Goal: Task Accomplishment & Management: Manage account settings

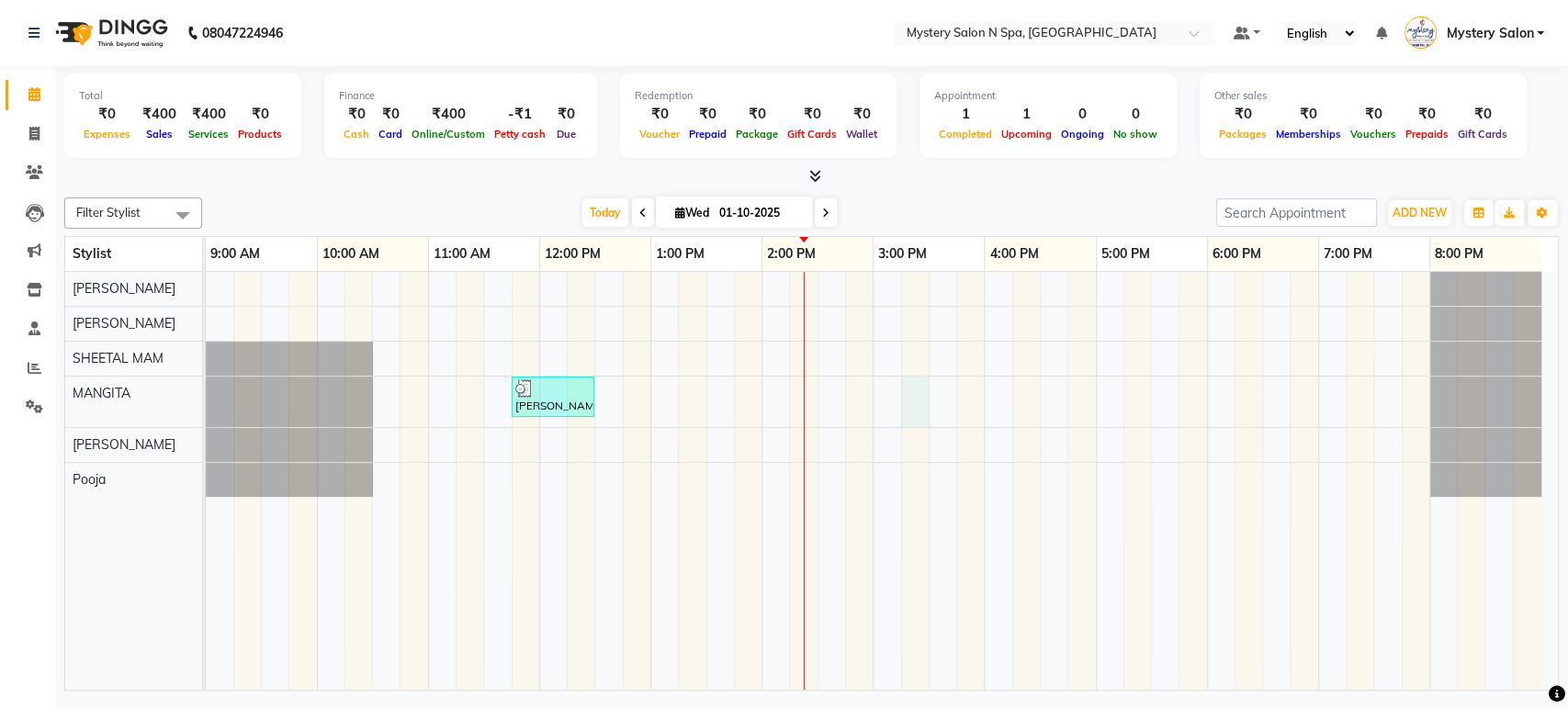
click at [912, 396] on div "[PERSON_NAME], TK01, 11:45 AM-12:30 PM, For Boys - Hair Cut + Hair Wash + Condi…" at bounding box center [881, 480] width 1352 height 418
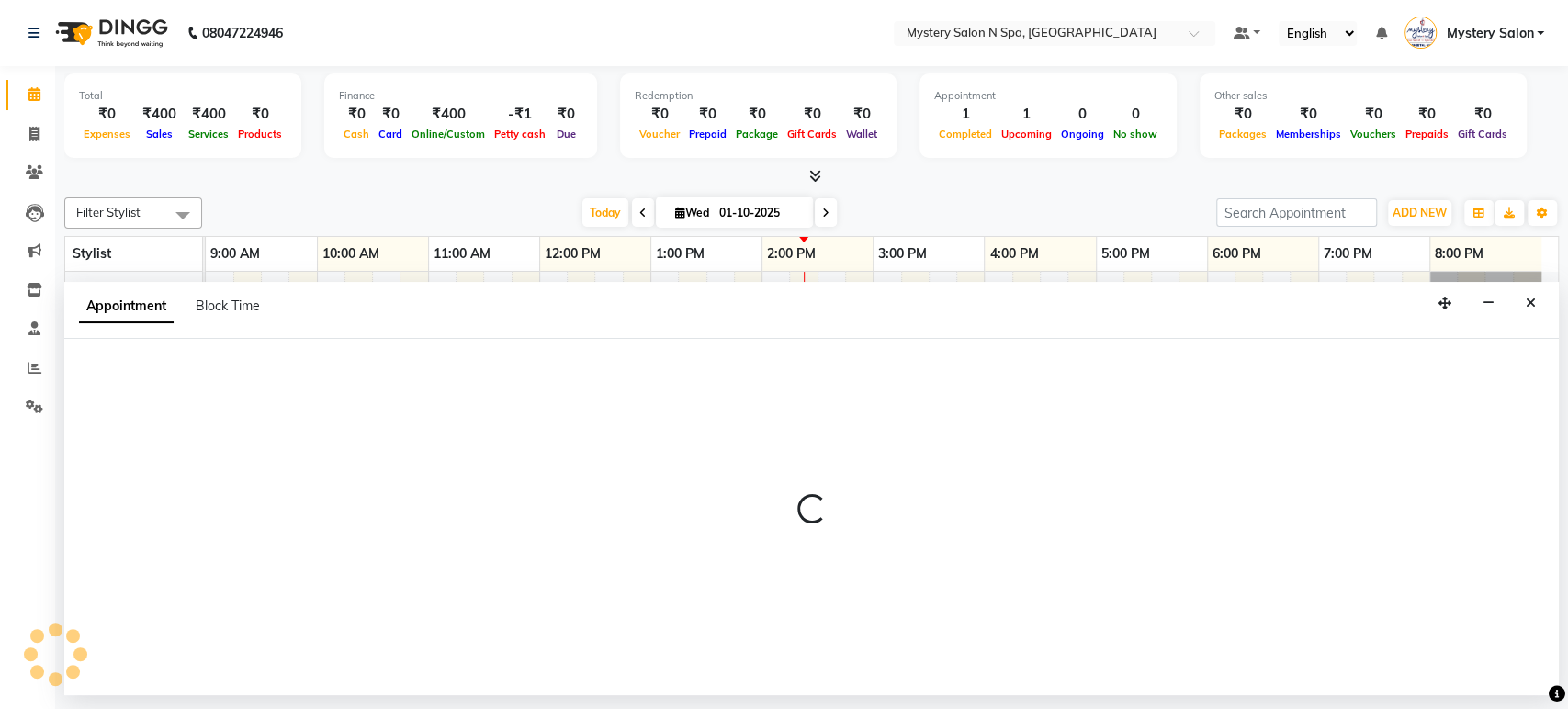
select select "23857"
select select "915"
select select "tentative"
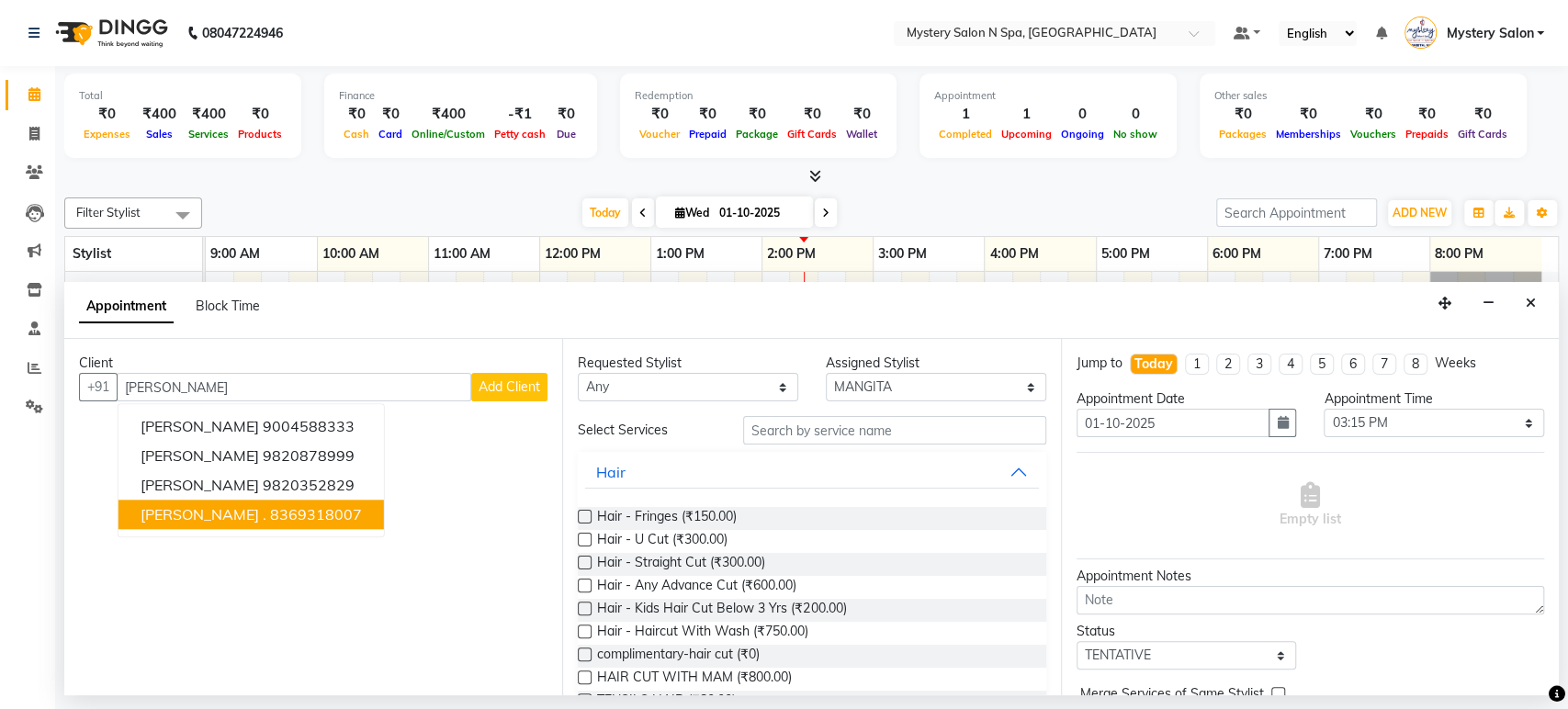
click at [270, 506] on ngb-highlight "8369318007" at bounding box center [316, 515] width 92 height 19
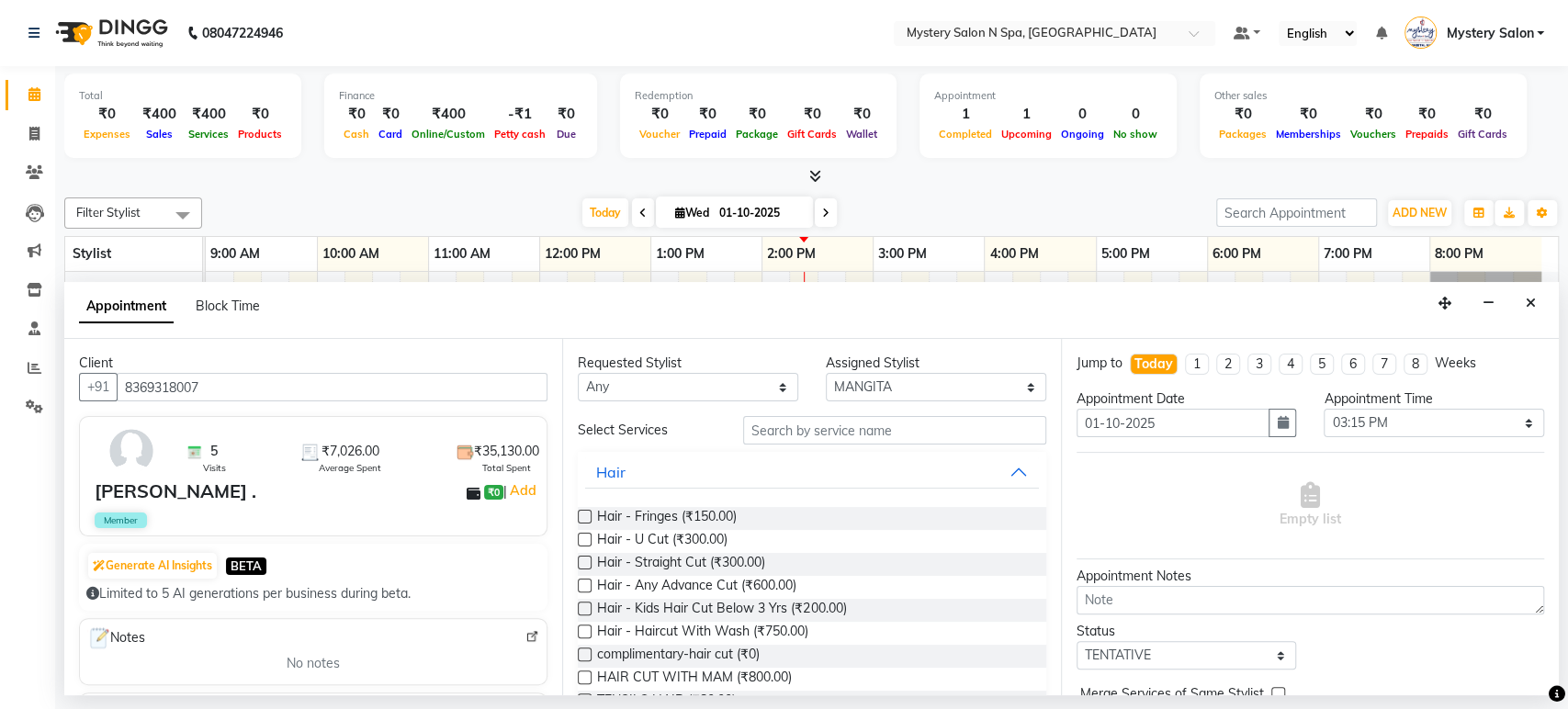
type input "8369318007"
click at [812, 419] on input "text" at bounding box center [894, 429] width 303 height 28
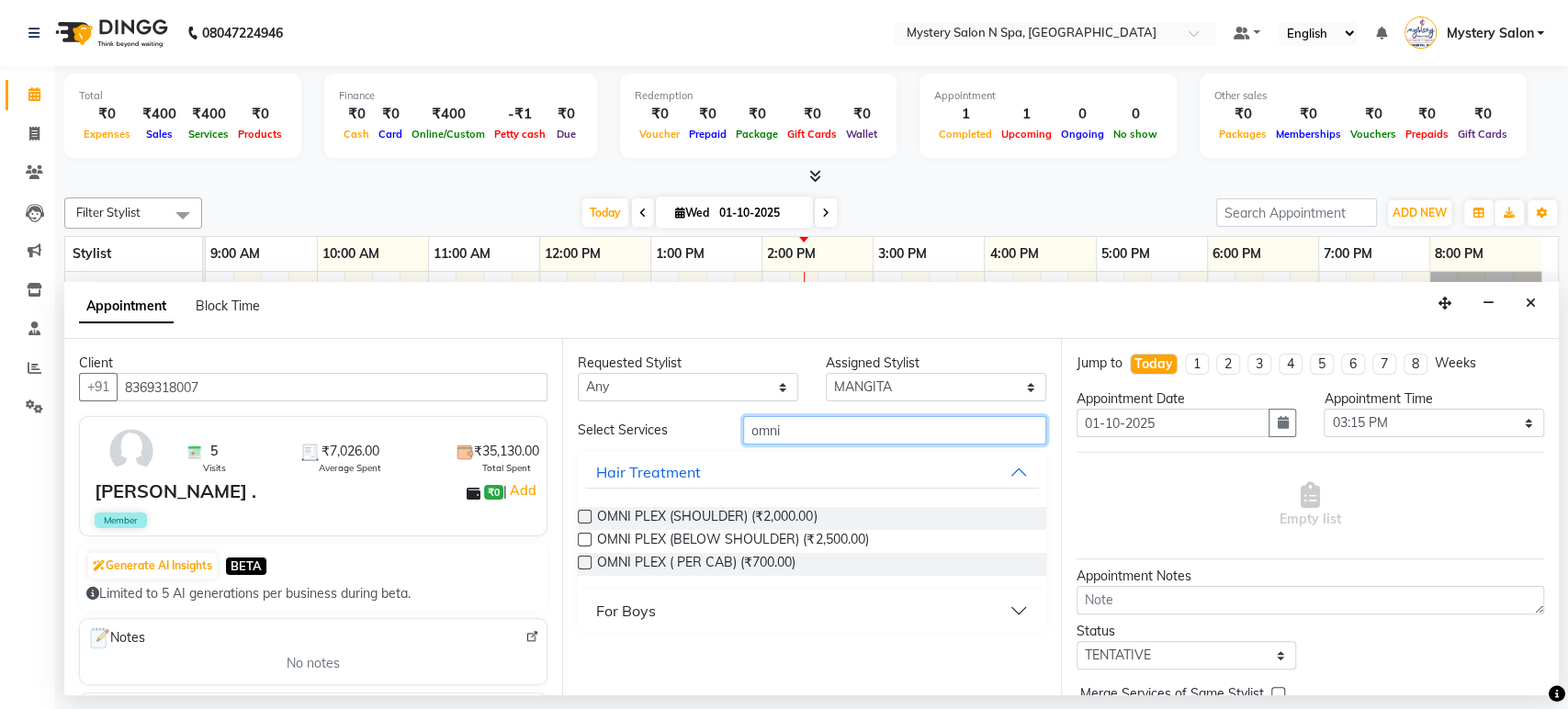
type input "omni"
click at [584, 535] on label at bounding box center [584, 540] width 14 height 14
click at [584, 536] on input "checkbox" at bounding box center [583, 541] width 12 height 12
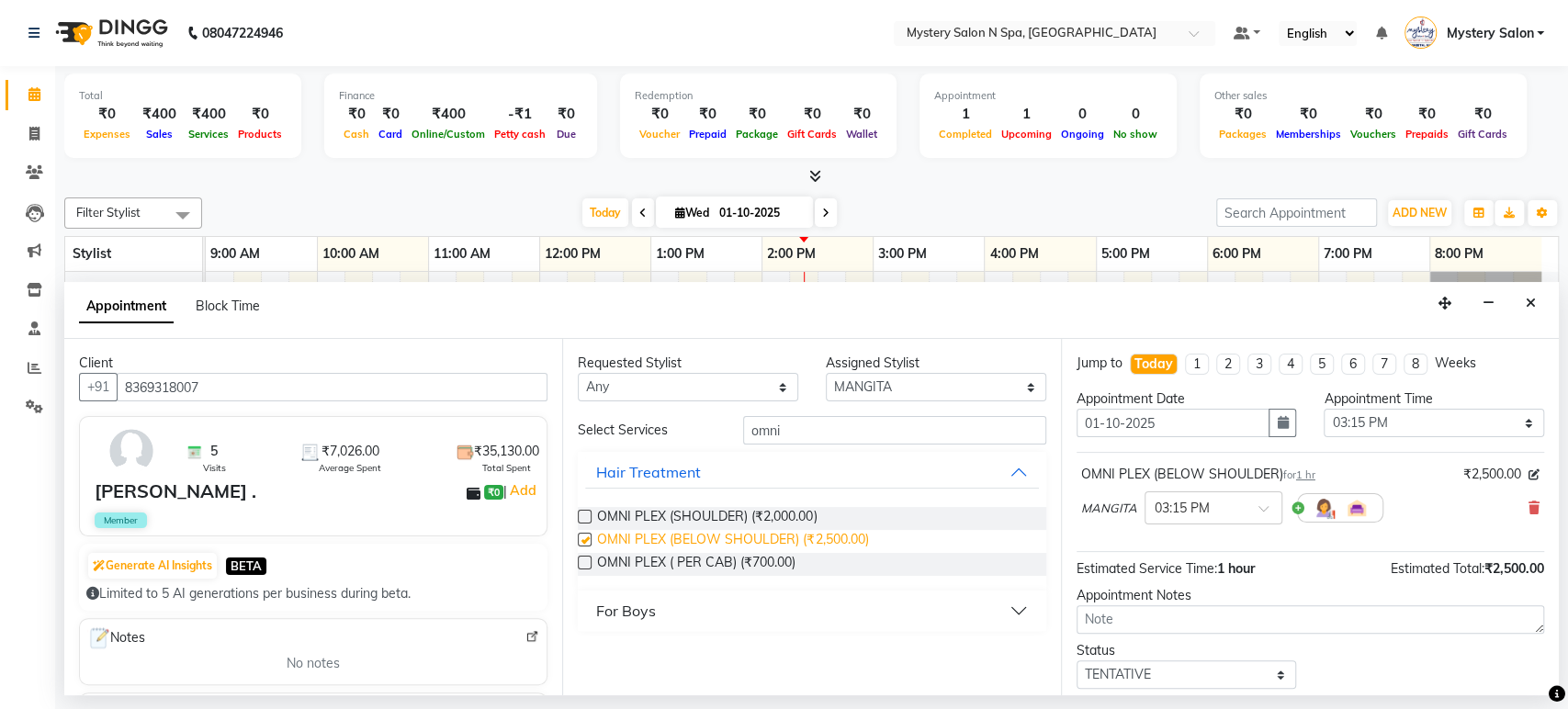
checkbox input "false"
click at [1148, 666] on select "Select TENTATIVE CONFIRM CHECK-IN UPCOMING" at bounding box center [1186, 674] width 220 height 28
select select "confirm booking"
click at [1076, 660] on select "Select TENTATIVE CONFIRM CHECK-IN UPCOMING" at bounding box center [1186, 674] width 220 height 28
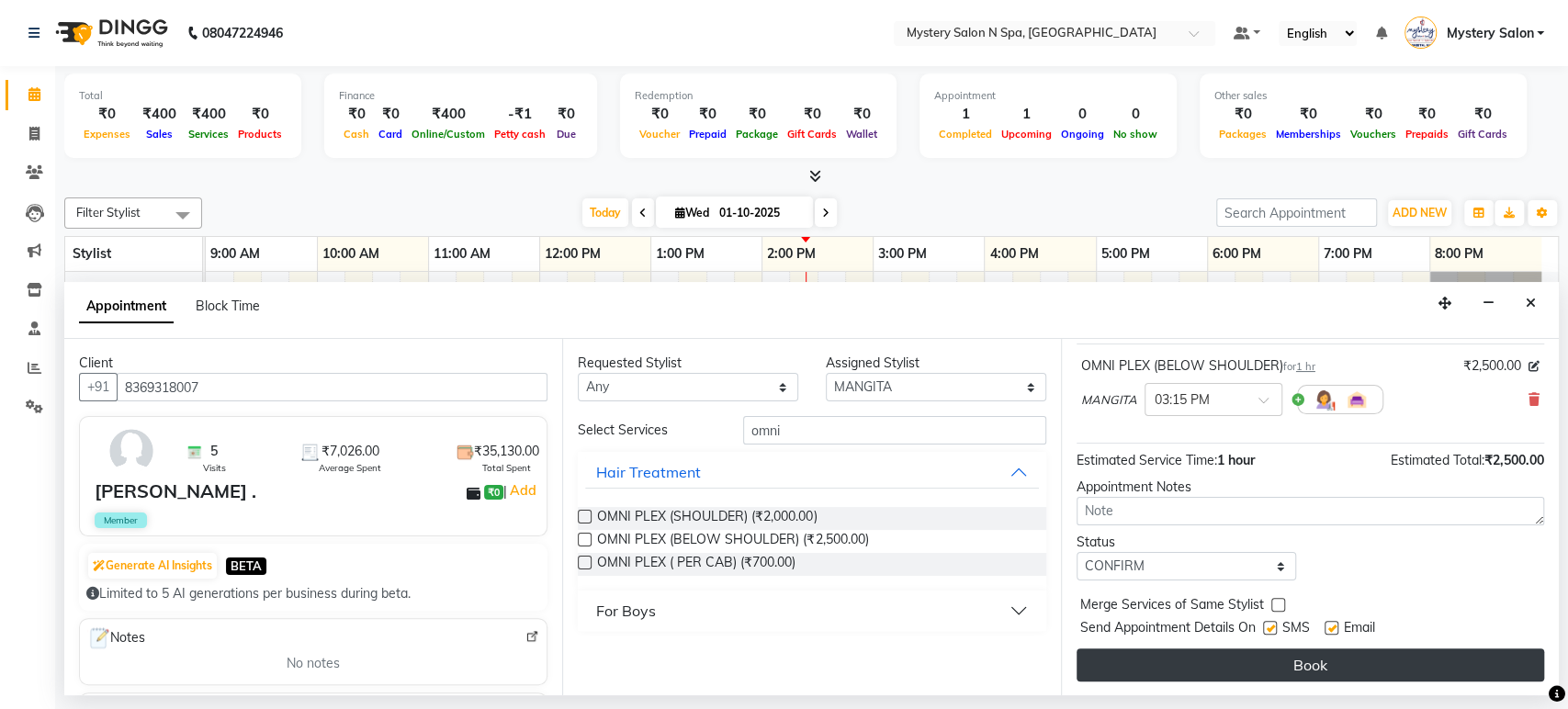
click at [1396, 664] on button "Book" at bounding box center [1310, 665] width 467 height 33
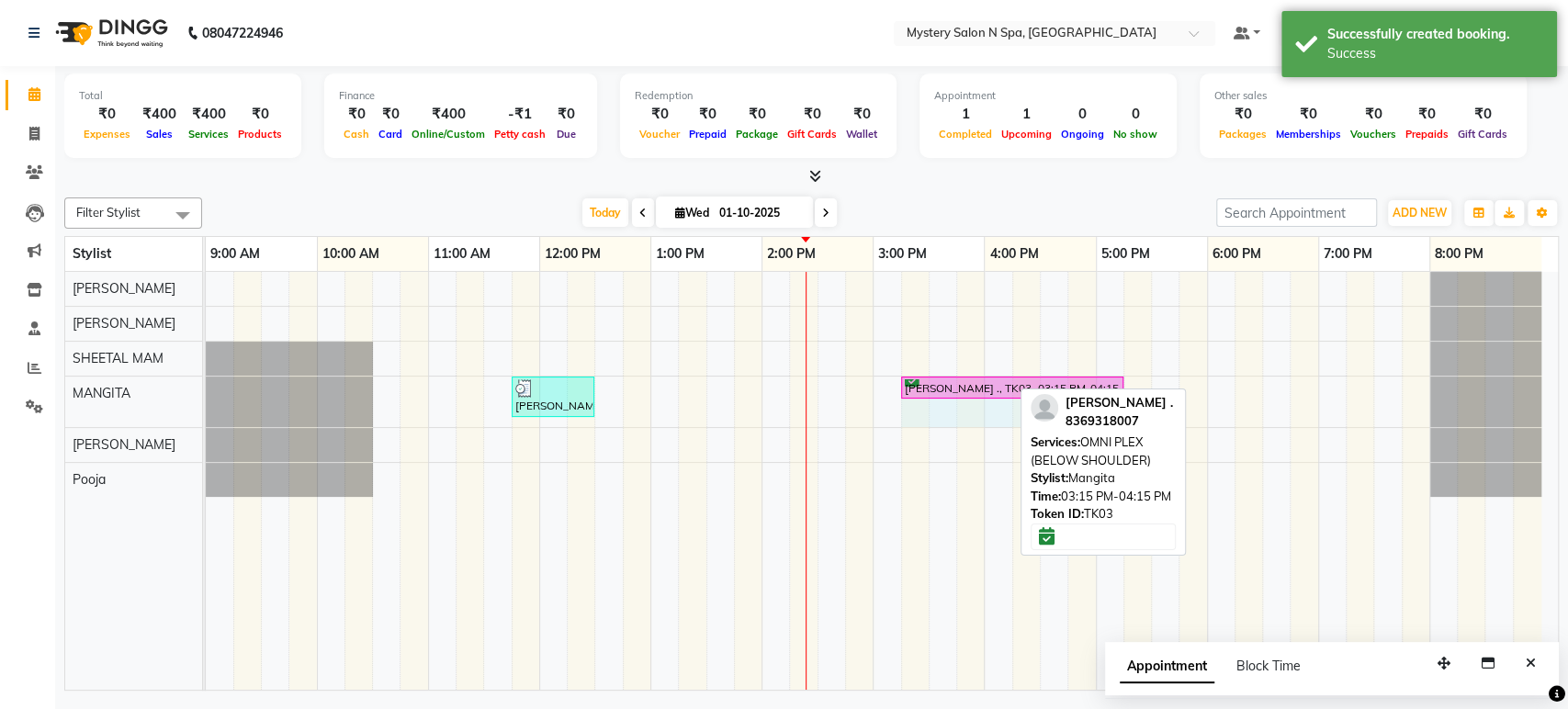
drag, startPoint x: 1009, startPoint y: 384, endPoint x: 1111, endPoint y: 396, distance: 102.7
click at [1111, 396] on div "Filter Stylist Select All [PERSON_NAME] [PERSON_NAME] Pooja SHEETAL MAM [PERSON…" at bounding box center [811, 440] width 1495 height 501
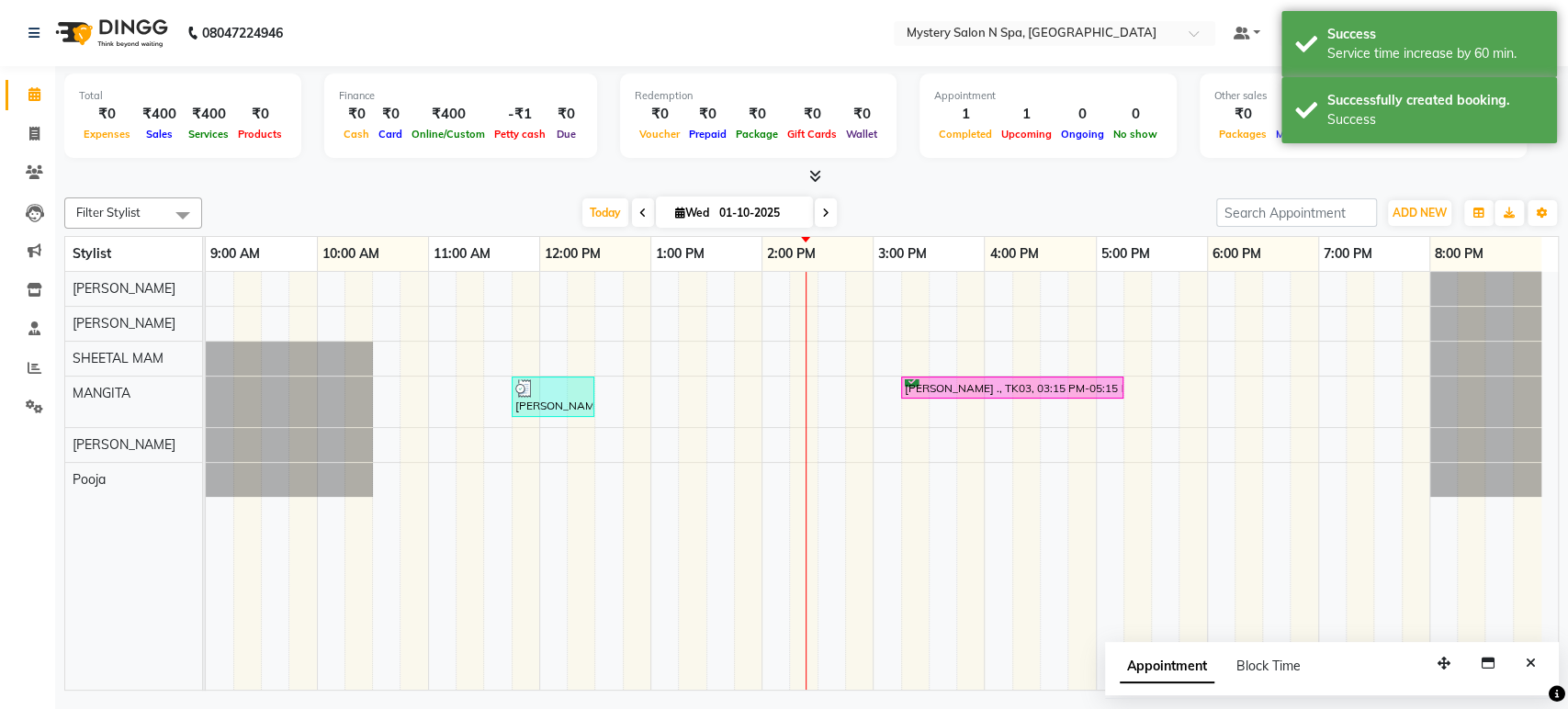
click at [1004, 174] on div at bounding box center [811, 177] width 1495 height 19
click at [586, 205] on span "Today" at bounding box center [605, 212] width 46 height 28
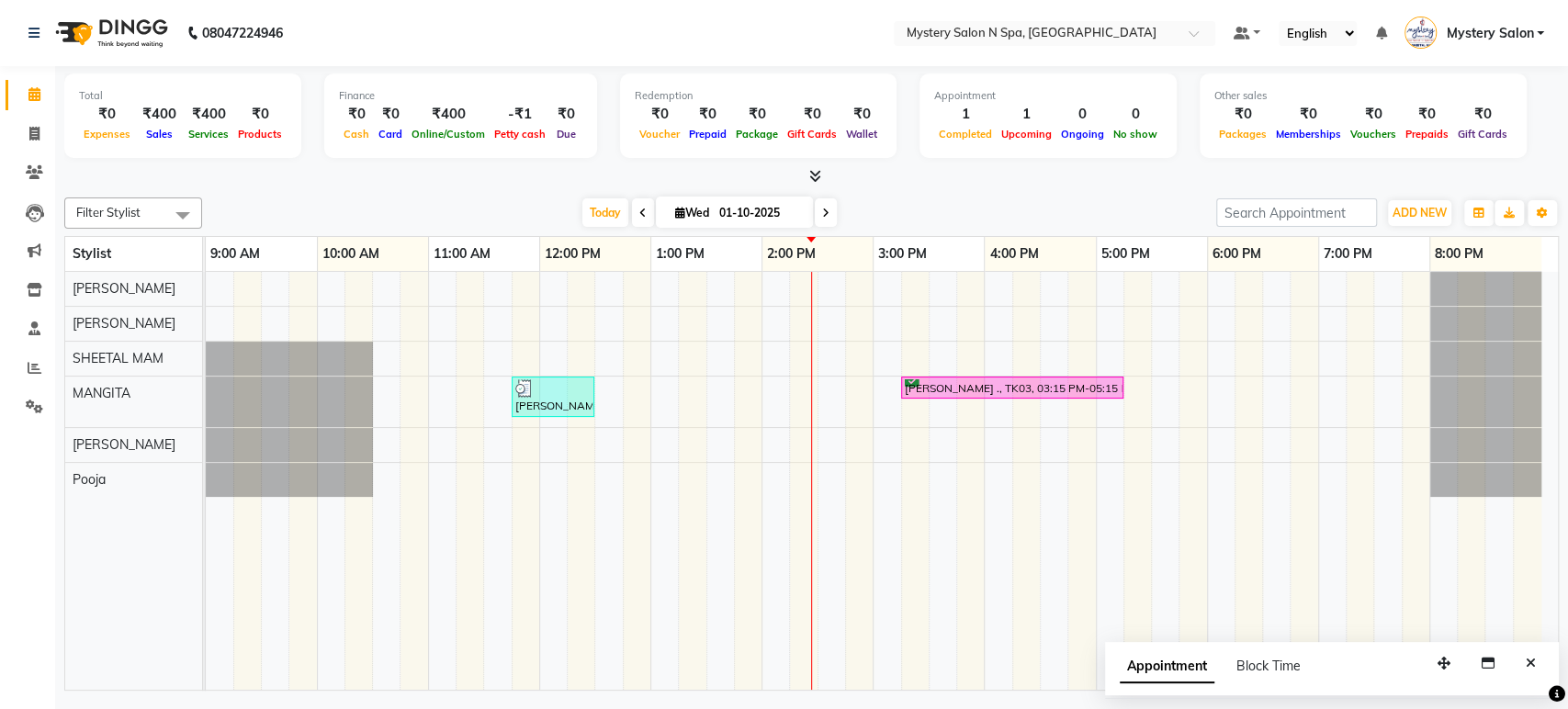
click at [824, 217] on icon at bounding box center [826, 212] width 8 height 11
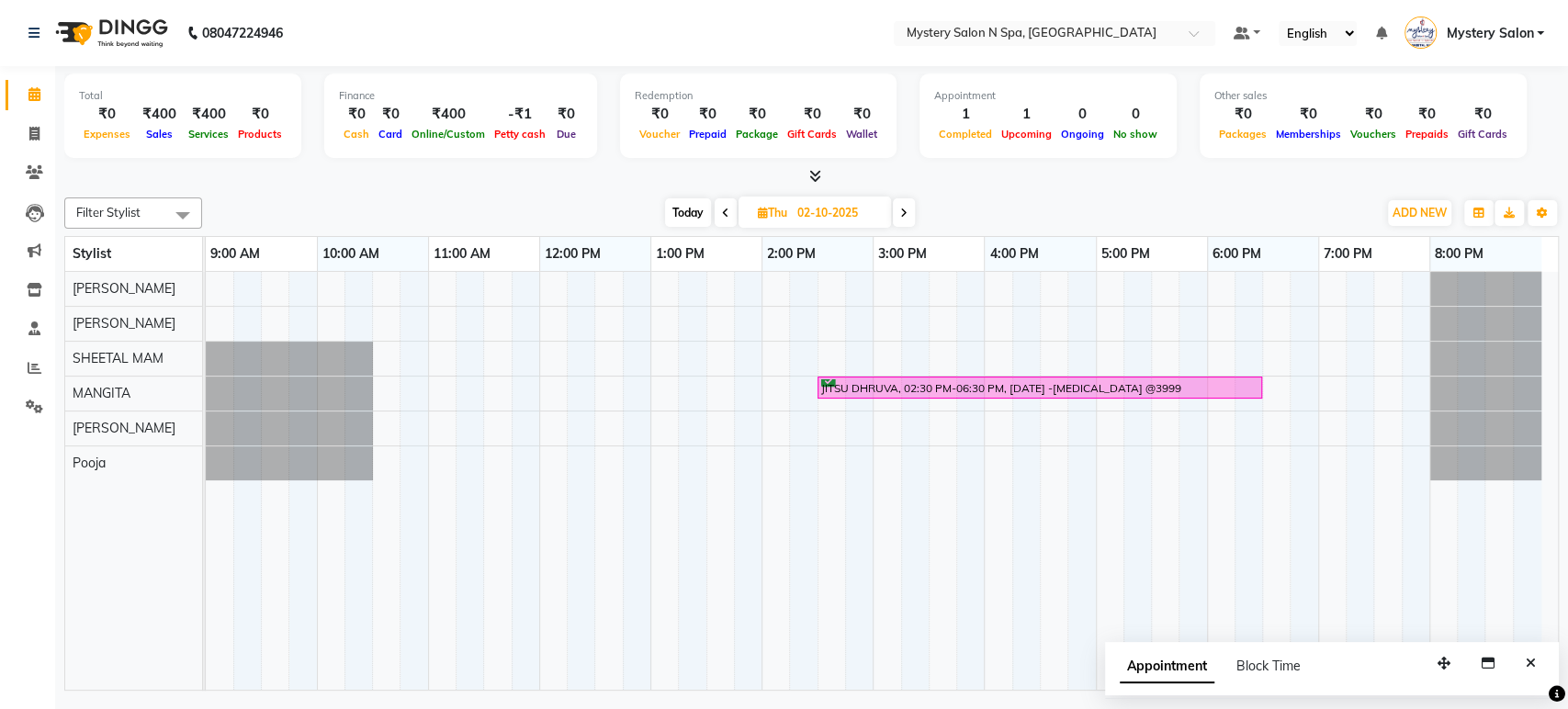
click at [676, 212] on span "Today" at bounding box center [688, 212] width 46 height 28
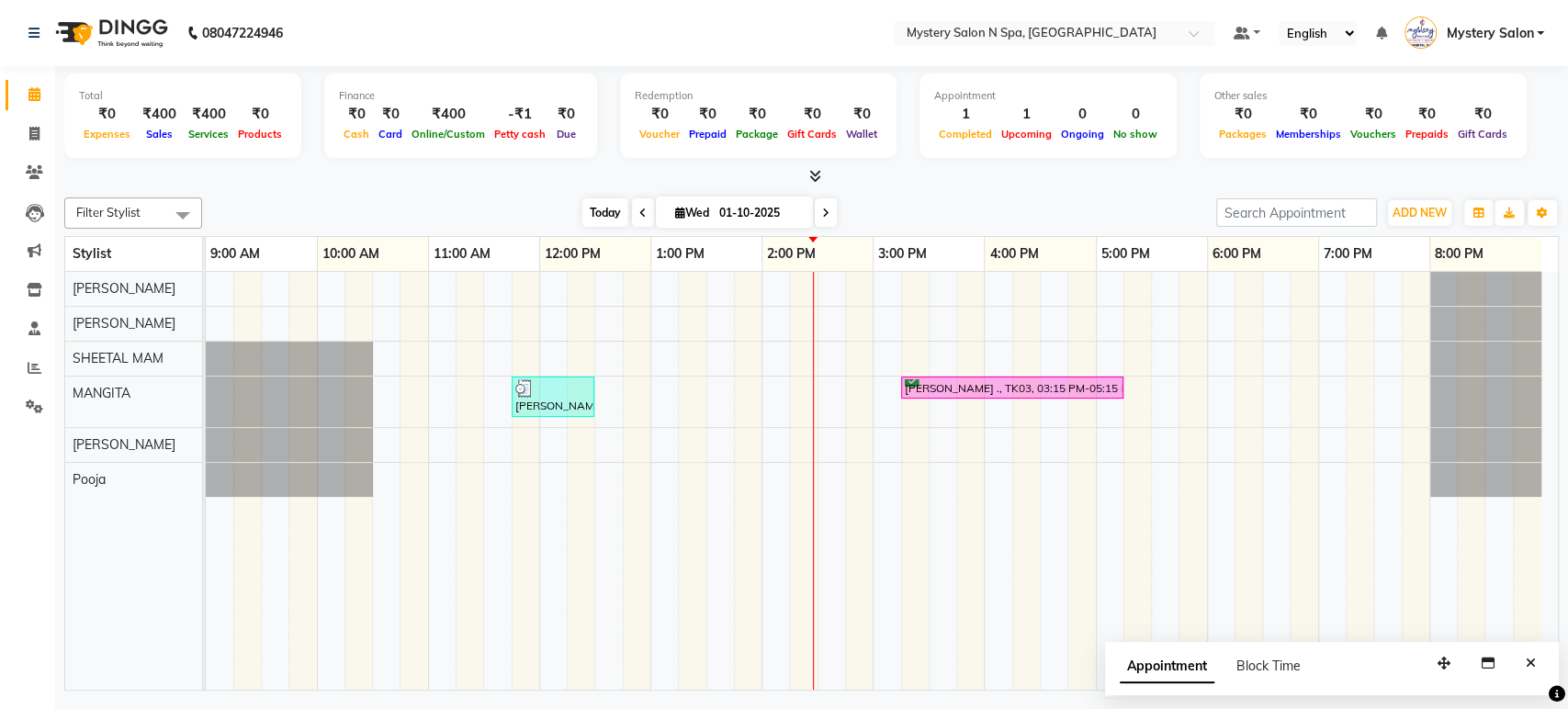
click at [594, 213] on span "Today" at bounding box center [605, 212] width 46 height 28
click at [831, 211] on span at bounding box center [826, 212] width 22 height 28
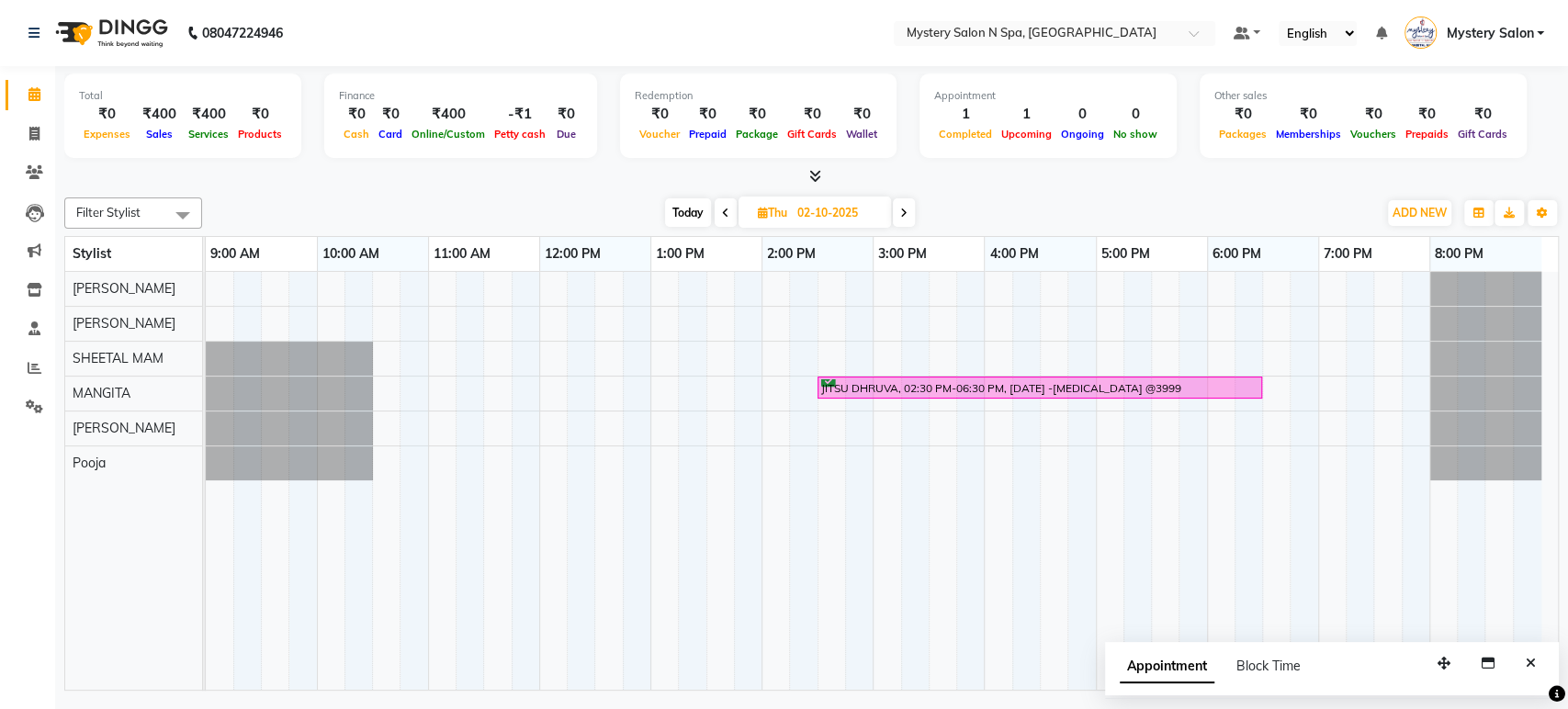
click at [685, 214] on span "Today" at bounding box center [688, 212] width 46 height 28
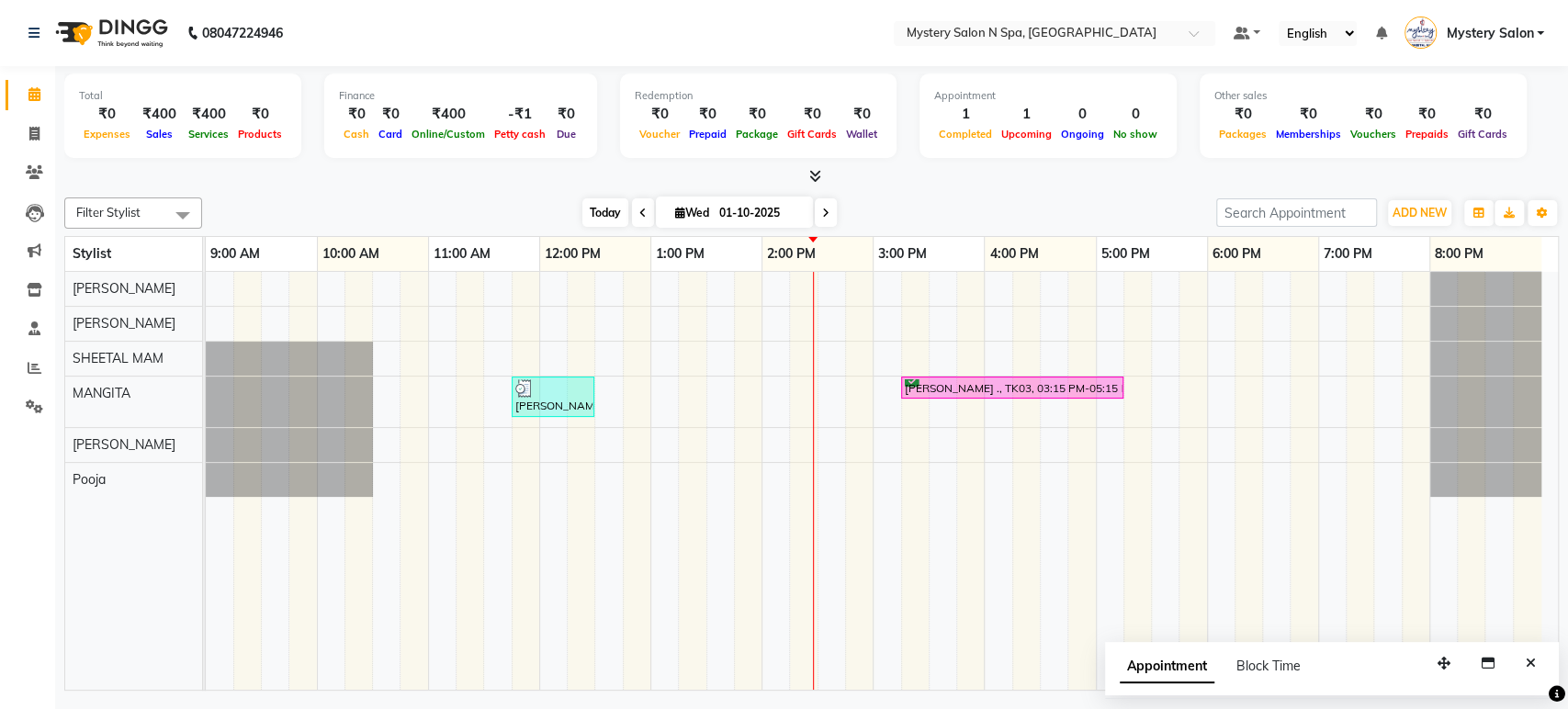
click at [614, 210] on span "Today" at bounding box center [605, 212] width 46 height 28
click at [829, 216] on span at bounding box center [826, 212] width 22 height 28
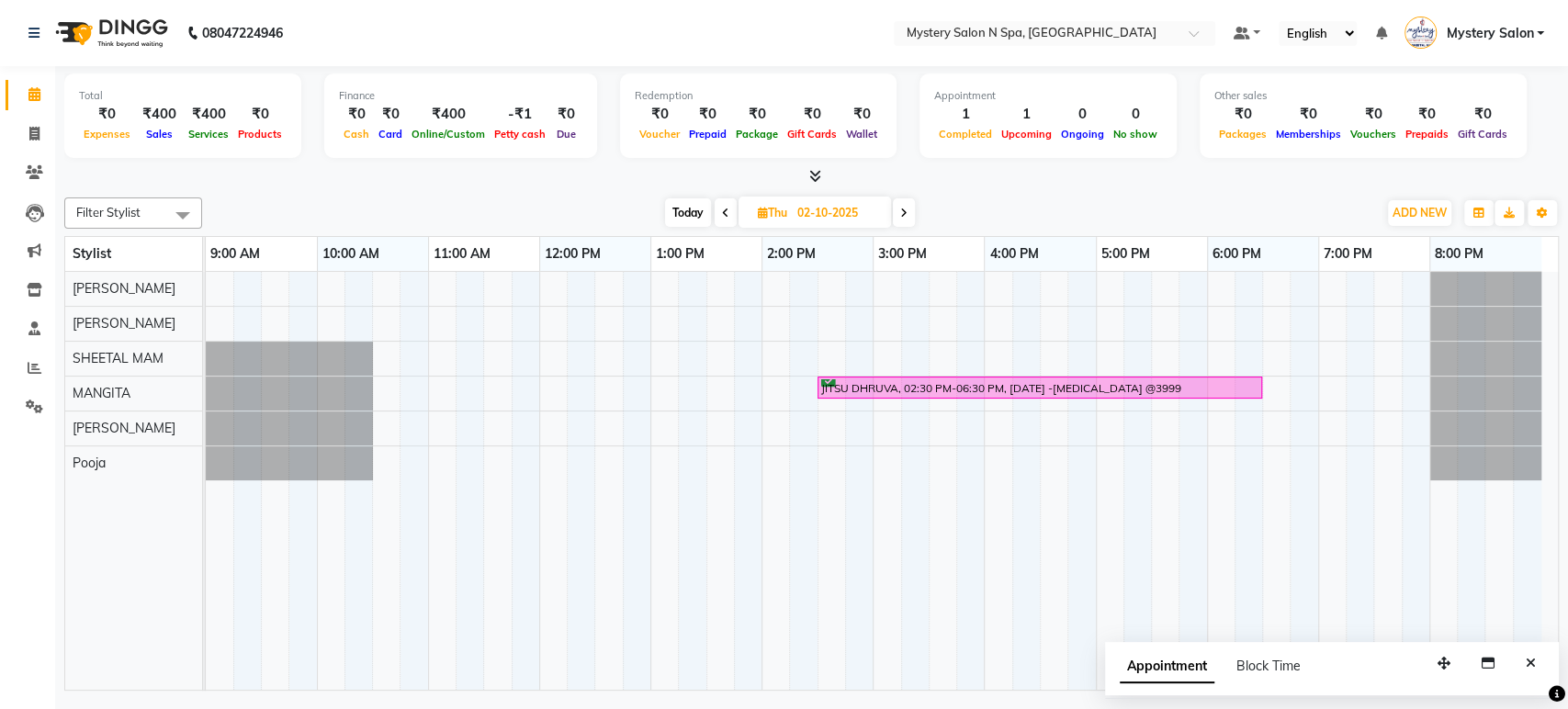
click at [684, 217] on span "Today" at bounding box center [688, 212] width 46 height 28
type input "01-10-2025"
